Goal: Task Accomplishment & Management: Manage account settings

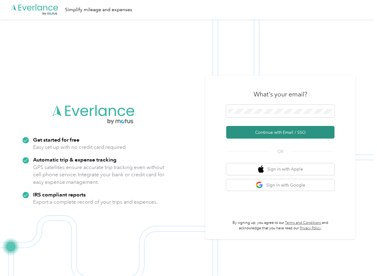
click at [252, 136] on button "Continue with Email / SSO" at bounding box center [280, 132] width 108 height 13
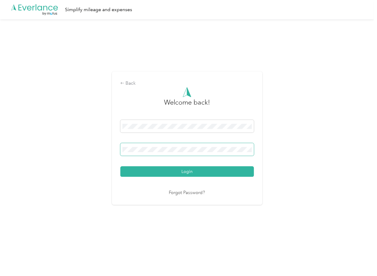
click at [172, 153] on span at bounding box center [187, 149] width 134 height 13
click at [148, 171] on button "Login" at bounding box center [187, 171] width 134 height 11
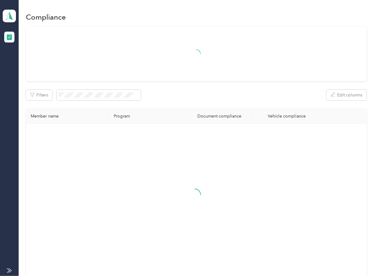
click at [185, 94] on div "Filters Edit columns" at bounding box center [196, 95] width 341 height 11
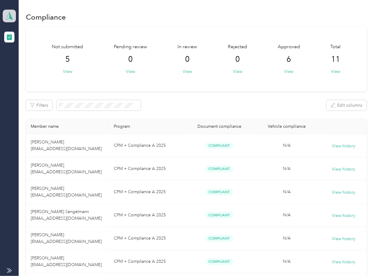
click at [13, 13] on icon at bounding box center [9, 16] width 9 height 8
click at [29, 61] on div "Log out" at bounding box center [19, 63] width 23 height 6
